Goal: Task Accomplishment & Management: Use online tool/utility

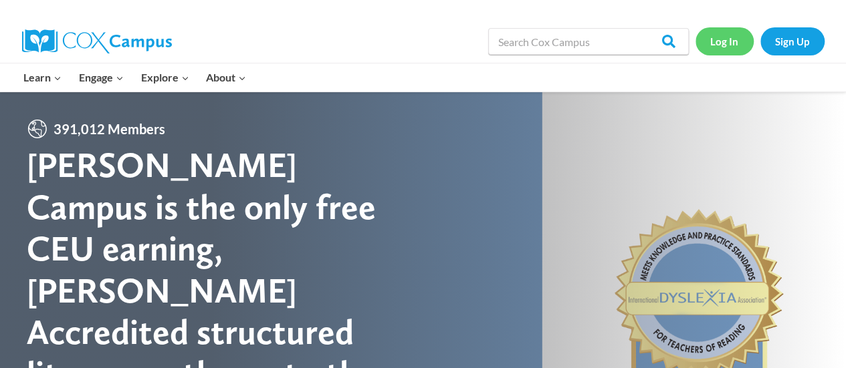
click at [712, 46] on link "Log In" at bounding box center [724, 40] width 58 height 27
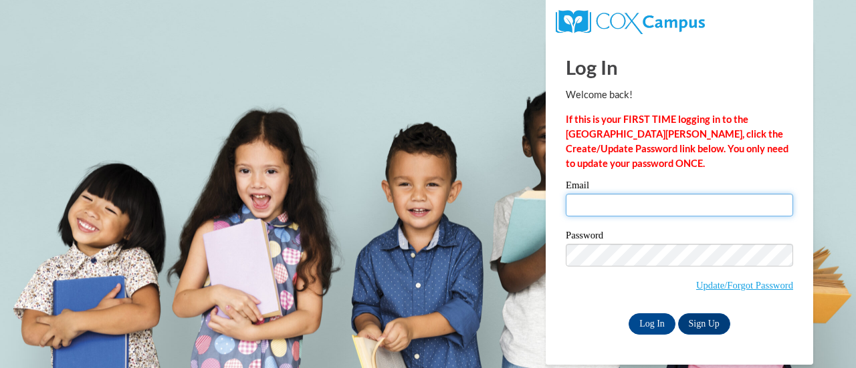
click at [589, 208] on input "Email" at bounding box center [679, 205] width 227 height 23
type input "beth.douglas@smcsaug.org"
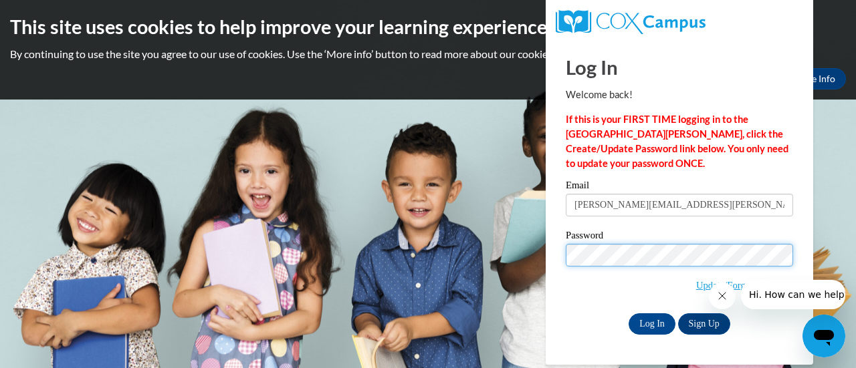
click at [628, 314] on input "Log In" at bounding box center [651, 324] width 47 height 21
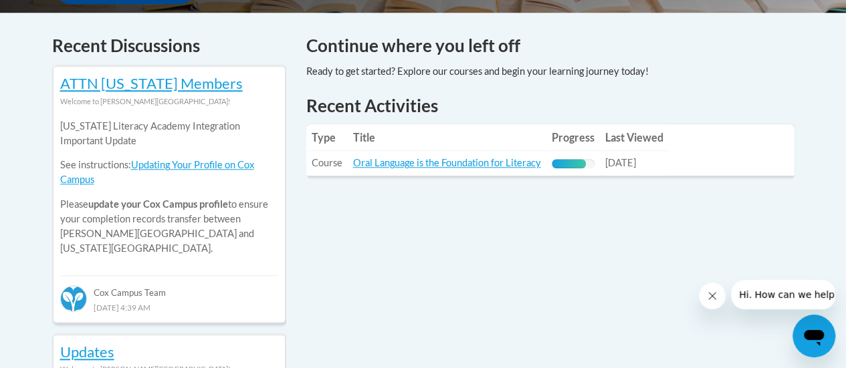
scroll to position [602, 0]
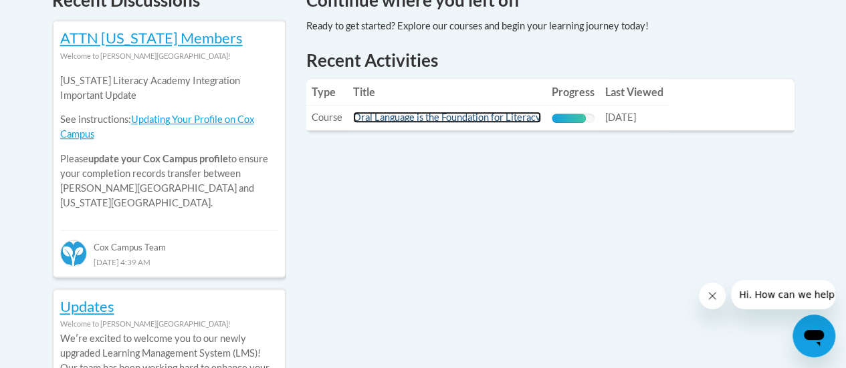
click at [432, 120] on link "Oral Language is the Foundation for Literacy" at bounding box center [447, 117] width 188 height 11
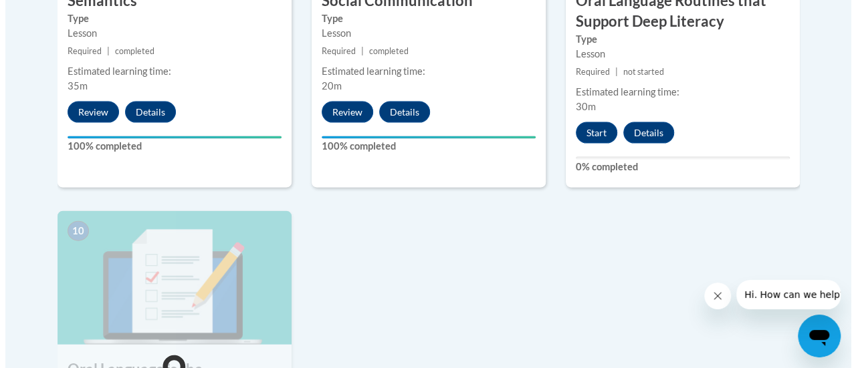
scroll to position [1337, 0]
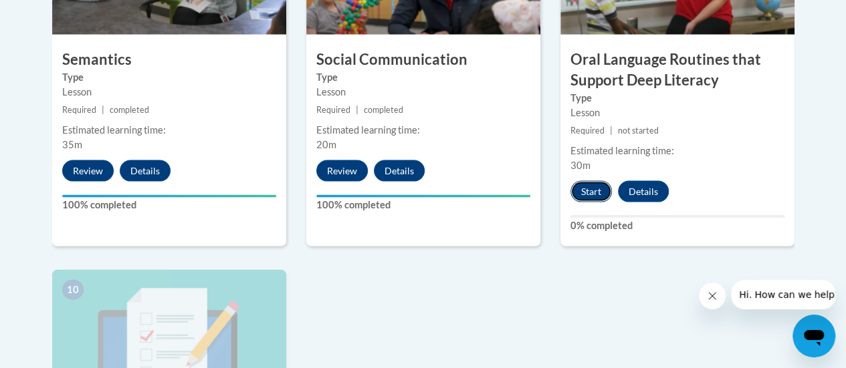
click at [598, 189] on button "Start" at bounding box center [590, 191] width 41 height 21
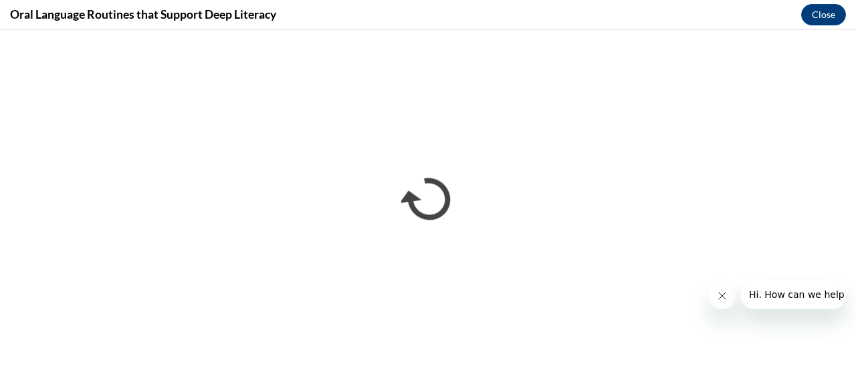
scroll to position [0, 0]
